Goal: Navigation & Orientation: Find specific page/section

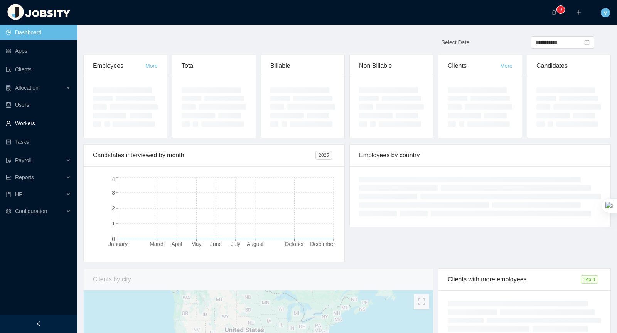
click at [25, 118] on link "Workers" at bounding box center [38, 123] width 65 height 15
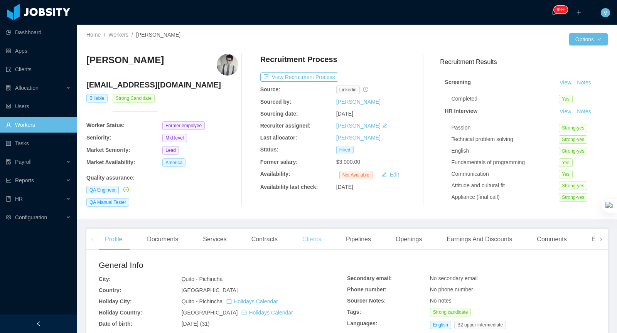
click at [308, 240] on div "Clients" at bounding box center [311, 240] width 31 height 22
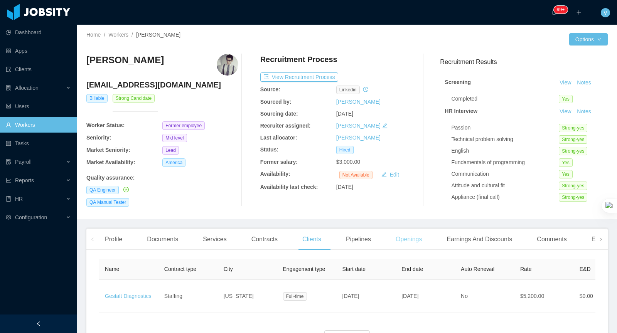
click at [412, 237] on div "Openings" at bounding box center [408, 240] width 39 height 22
